Goal: Learn about a topic

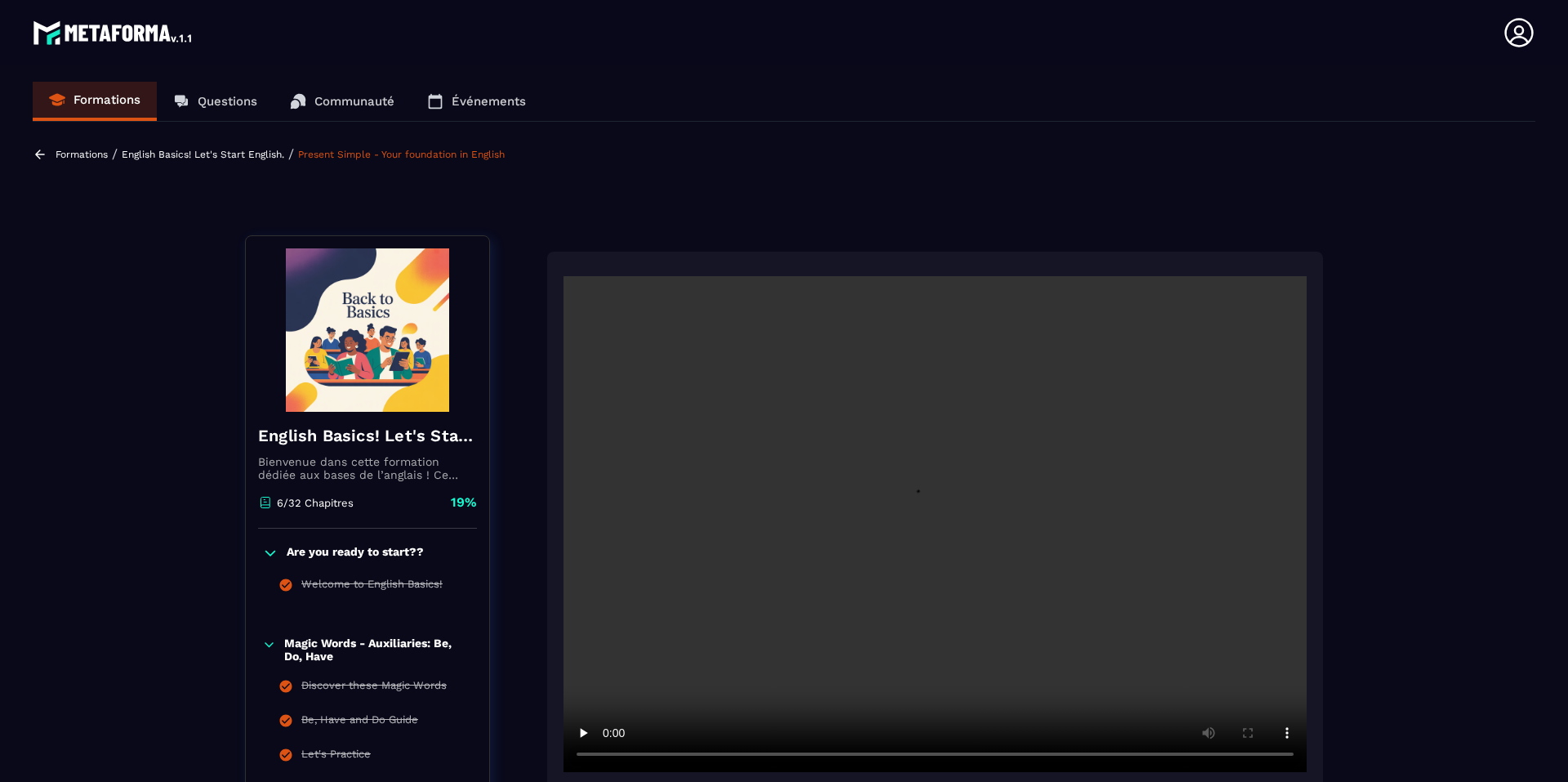
scroll to position [170, 0]
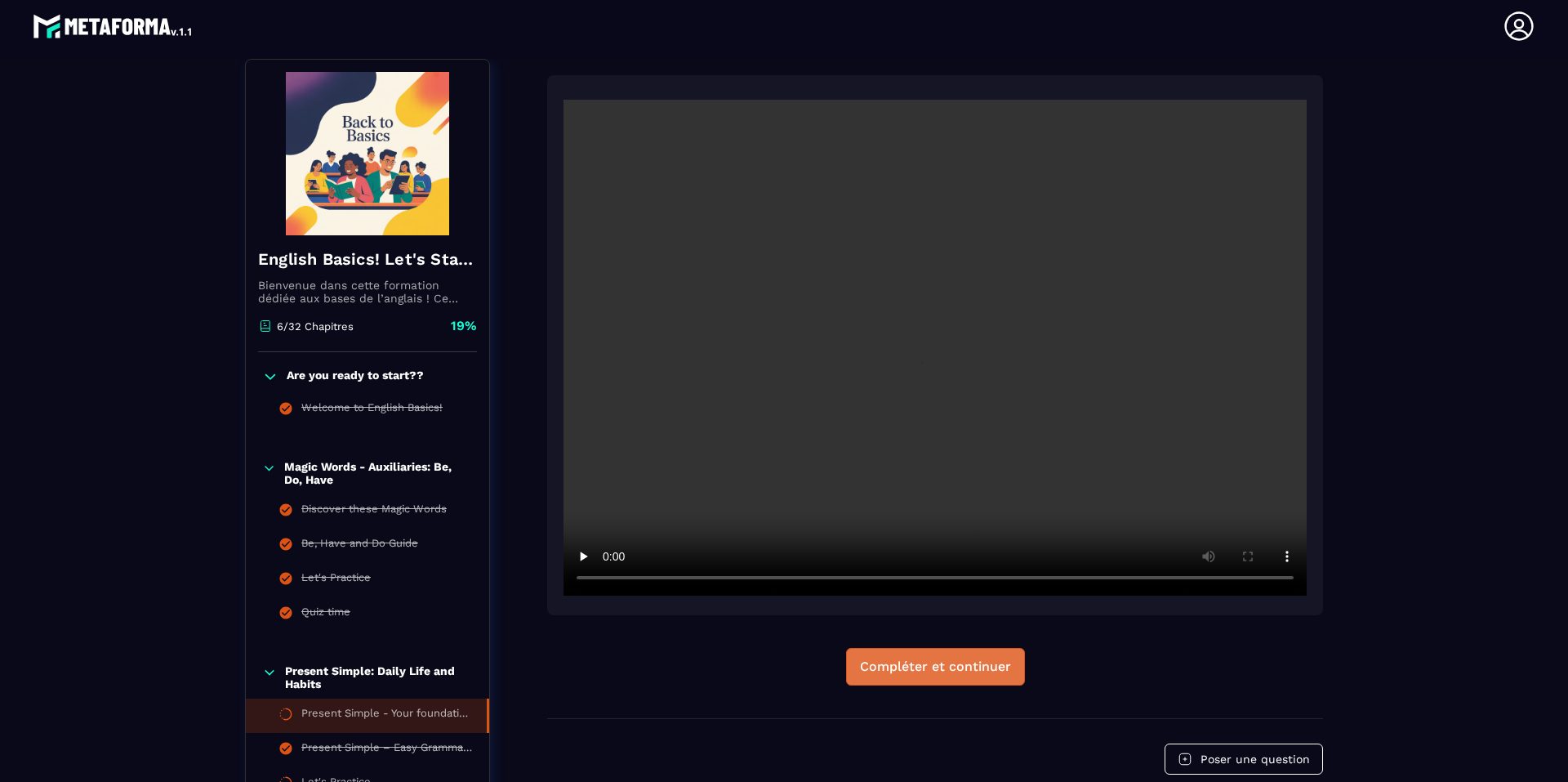
click at [944, 682] on button "Compléter et continuer" at bounding box center [935, 666] width 179 height 38
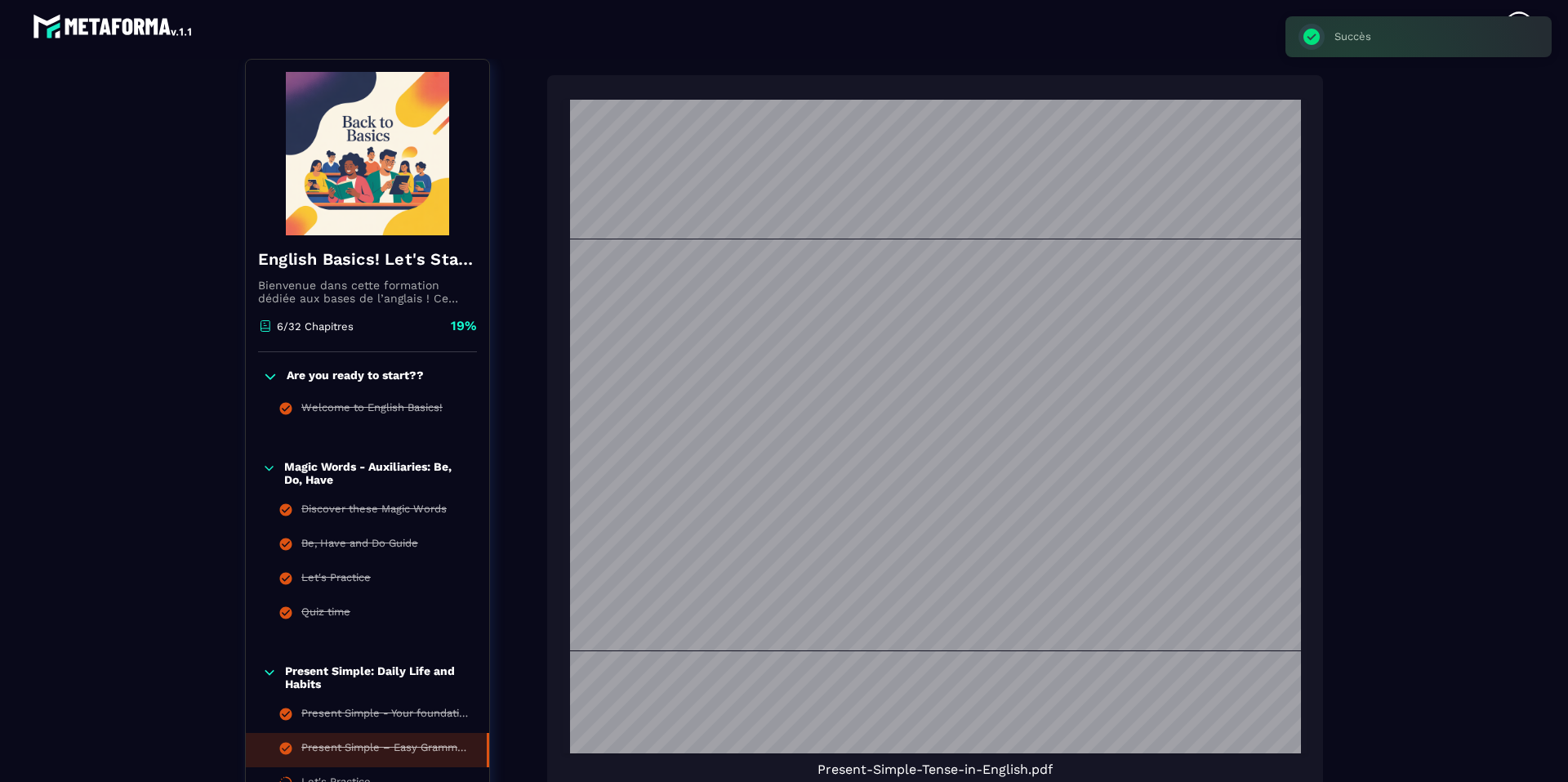
scroll to position [735, 0]
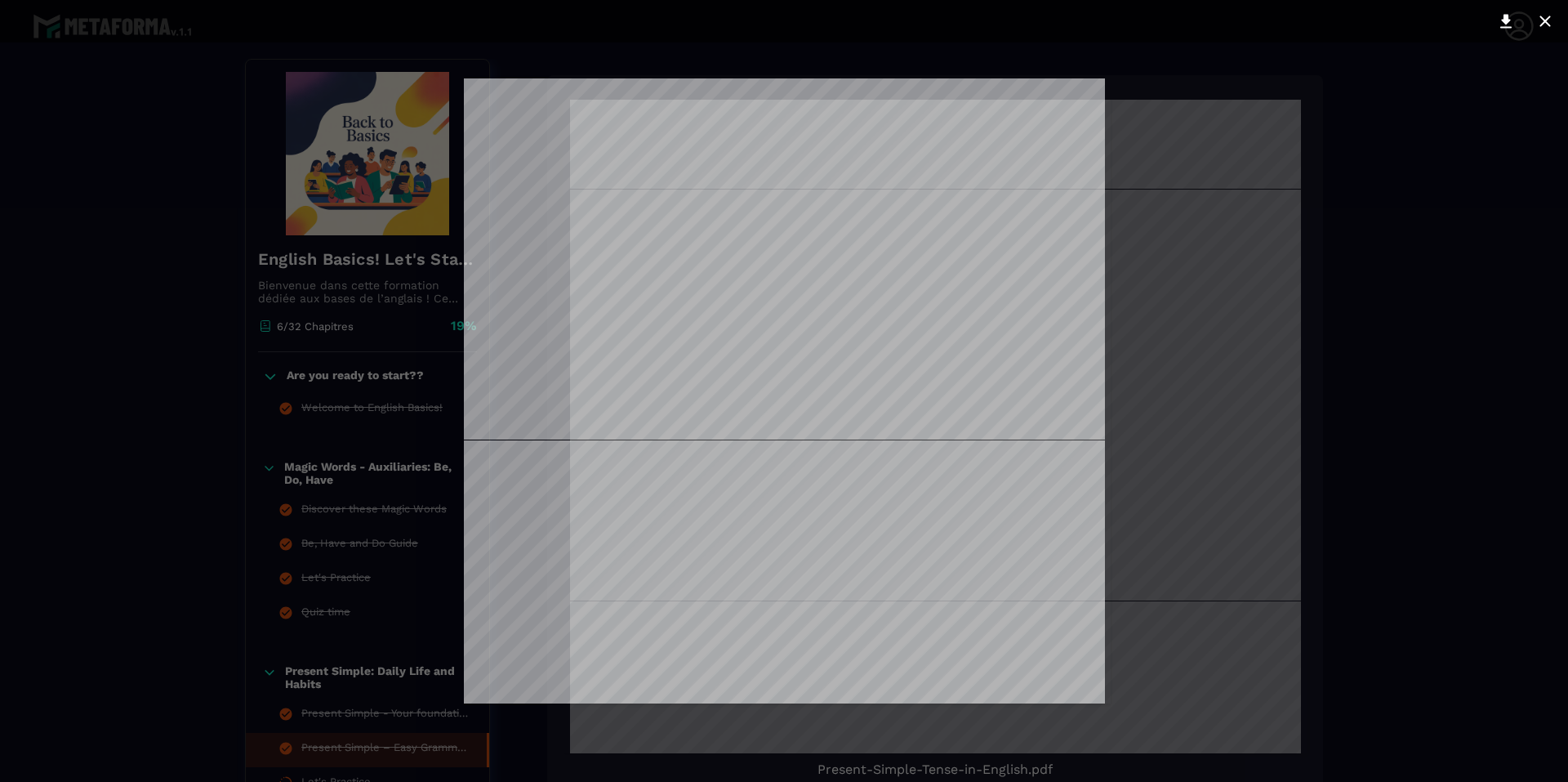
click at [1382, 398] on div at bounding box center [784, 391] width 1568 height 782
click at [91, 453] on div at bounding box center [784, 391] width 1568 height 782
click at [90, 422] on div at bounding box center [784, 391] width 1568 height 782
click at [1508, 24] on icon at bounding box center [1505, 21] width 19 height 19
